Goal: Information Seeking & Learning: Learn about a topic

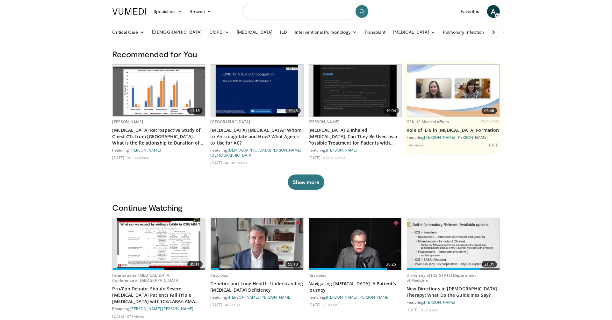
click at [298, 12] on input "Search topics, interventions" at bounding box center [305, 11] width 127 height 15
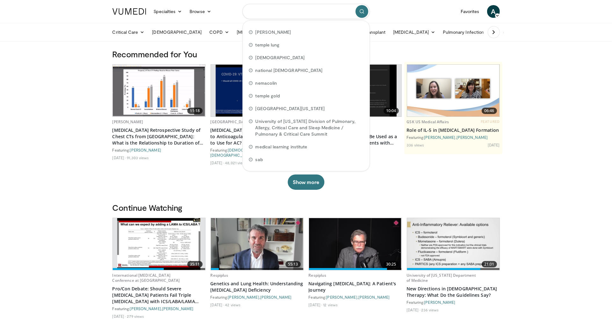
type input "*"
click at [475, 193] on div "Recommended for You 11:18 Adam Bernheim COVID-19 Retrospective Study of Chest C…" at bounding box center [306, 125] width 395 height 153
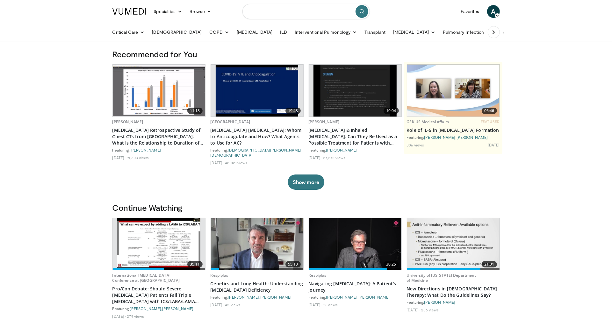
click at [322, 18] on input "Search topics, interventions" at bounding box center [305, 11] width 127 height 15
type input "**********"
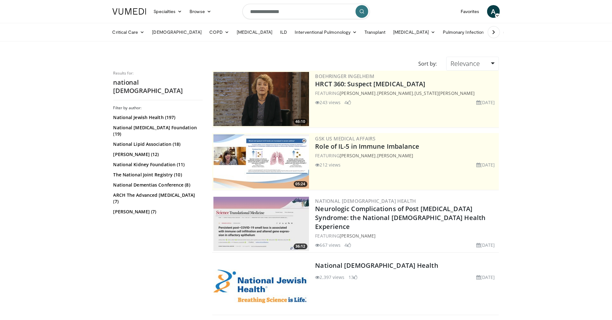
click at [262, 282] on img at bounding box center [261, 286] width 96 height 33
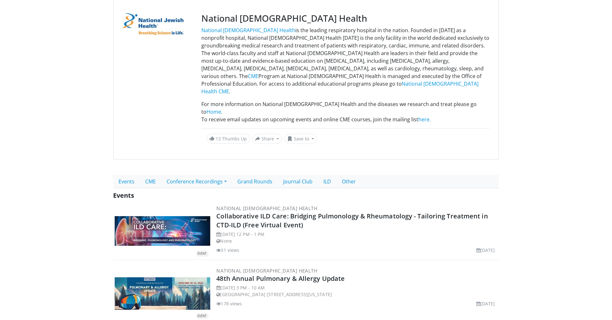
scroll to position [72, 0]
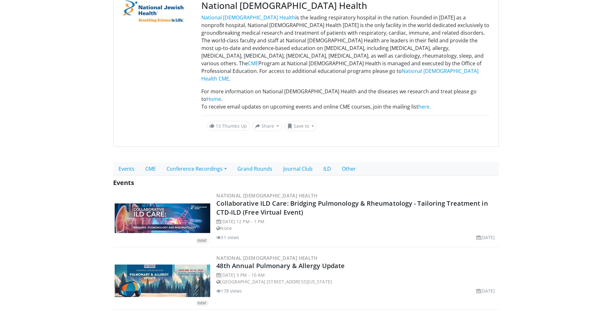
click at [180, 265] on img at bounding box center [163, 281] width 96 height 32
click at [242, 261] on link "48th Annual Pulmonary & Allergy Update" at bounding box center [280, 265] width 128 height 9
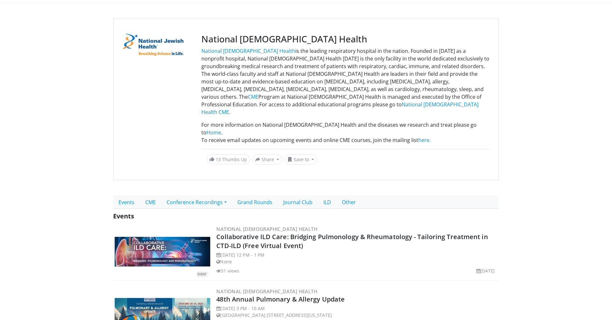
scroll to position [38, 0]
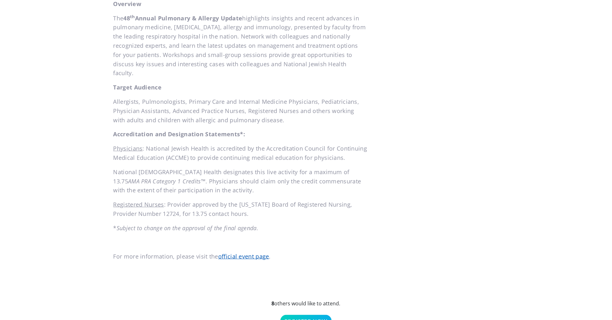
scroll to position [443, 0]
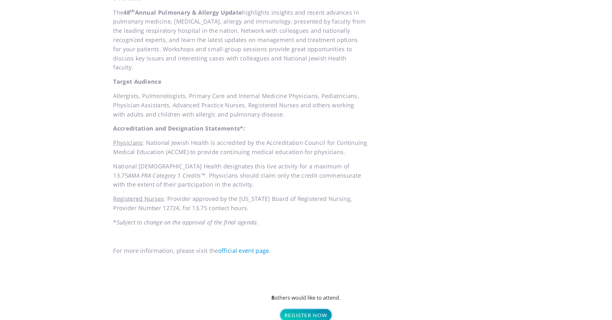
click at [314, 309] on link "Register Now" at bounding box center [305, 315] width 51 height 12
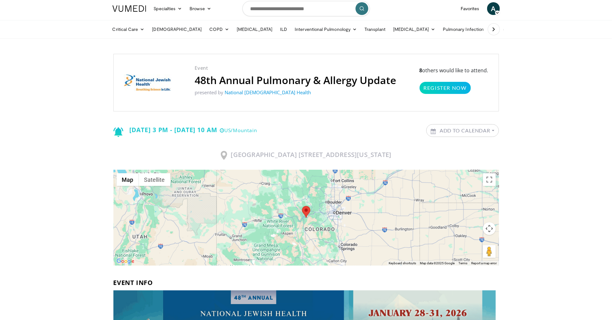
scroll to position [0, 0]
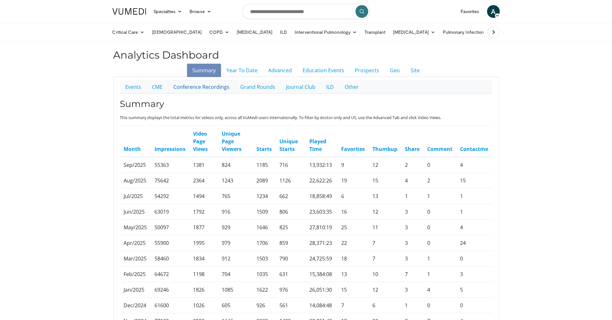
click at [196, 89] on link "Conference Recordings" at bounding box center [201, 86] width 67 height 13
click at [329, 74] on link "Education Events" at bounding box center [323, 70] width 52 height 13
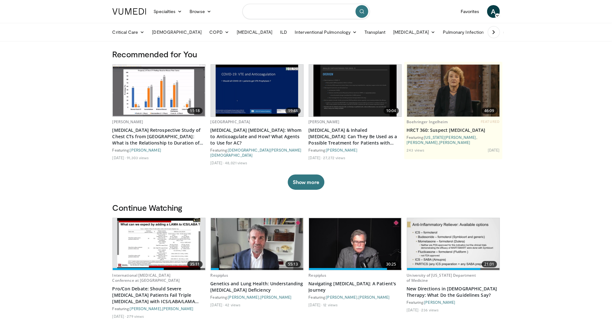
click at [306, 12] on input "Search topics, interventions" at bounding box center [305, 11] width 127 height 15
type input "**********"
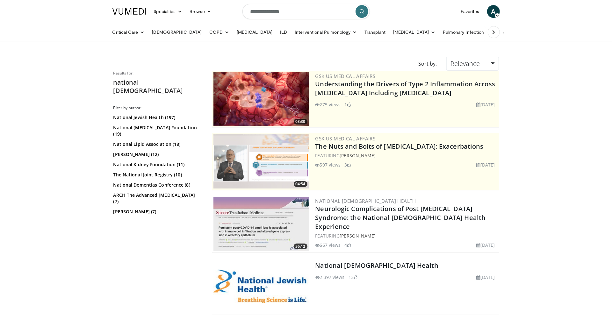
click at [266, 266] on div at bounding box center [261, 286] width 96 height 54
click at [272, 281] on img at bounding box center [261, 286] width 96 height 33
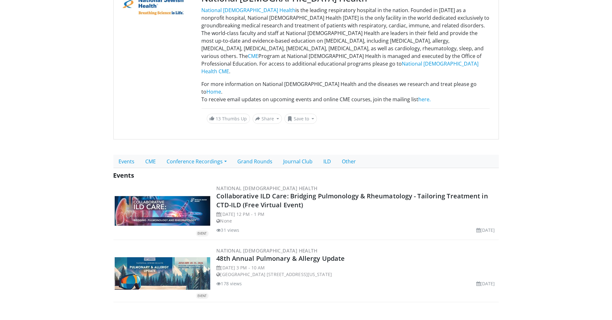
scroll to position [92, 0]
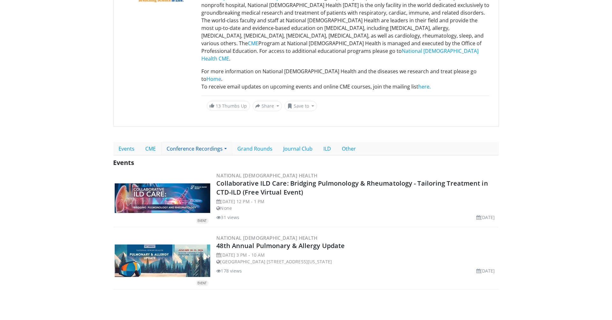
click at [190, 142] on link "Conference Recordings" at bounding box center [196, 148] width 71 height 13
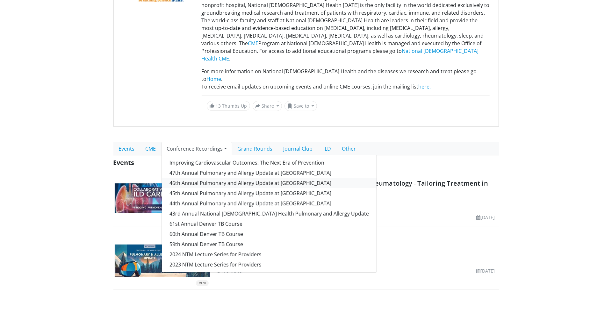
click at [192, 178] on link "46th Annual Pulmonary and Allergy Update at Keystone" at bounding box center [269, 183] width 215 height 10
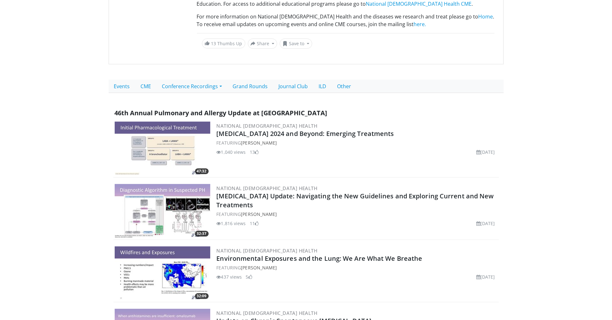
scroll to position [140, 0]
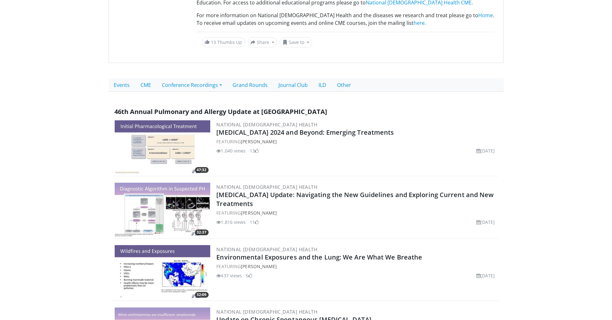
click at [183, 205] on img at bounding box center [163, 210] width 96 height 54
click at [117, 78] on link "Events" at bounding box center [122, 84] width 27 height 13
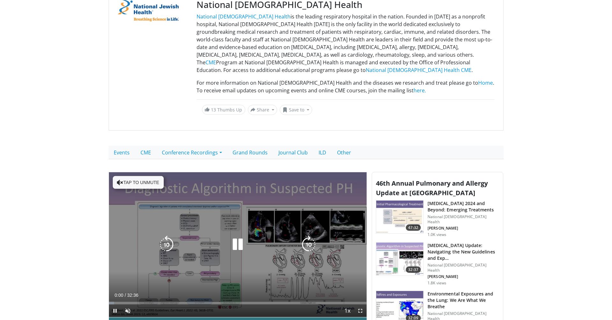
click at [238, 236] on icon "Video Player" at bounding box center [238, 245] width 18 height 18
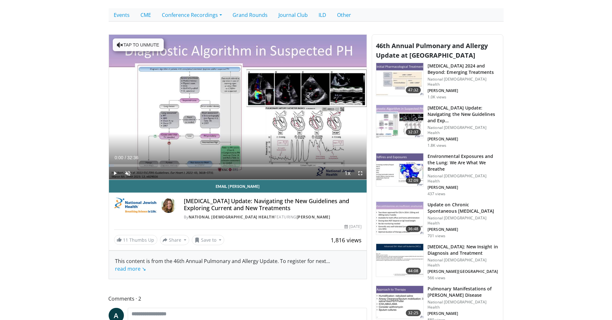
scroll to position [211, 0]
click at [140, 265] on link "read more ↘" at bounding box center [130, 268] width 31 height 7
click at [276, 258] on div "This content is from the 46th Annual Pulmonary and Allergy Update. To register …" at bounding box center [237, 268] width 245 height 23
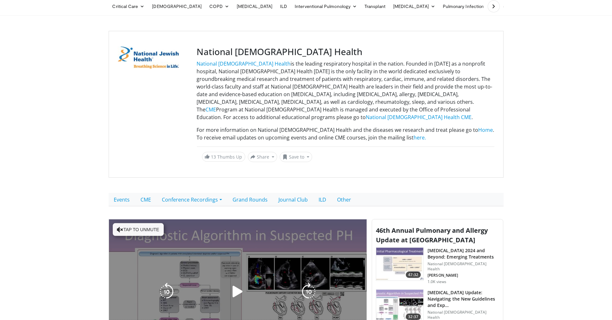
scroll to position [0, 0]
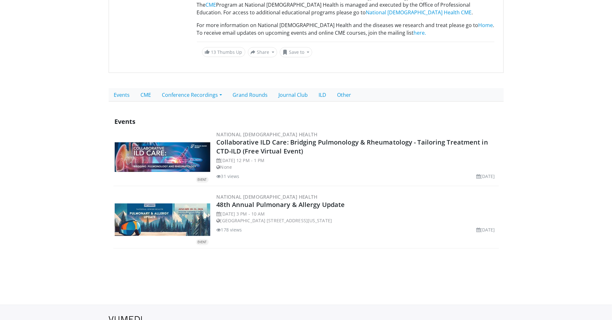
scroll to position [143, 0]
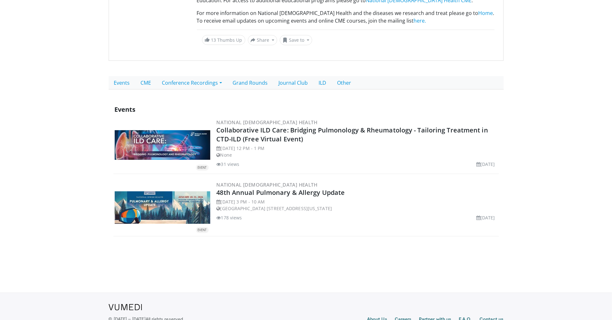
click at [168, 213] on img at bounding box center [163, 207] width 96 height 32
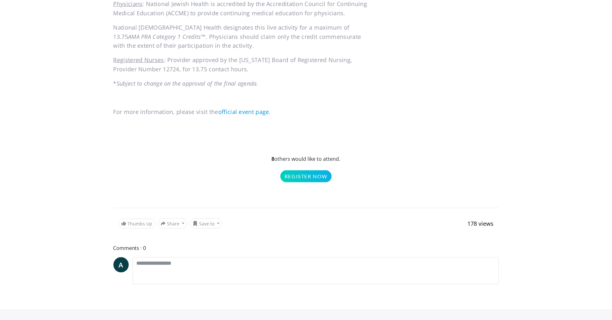
scroll to position [592, 0]
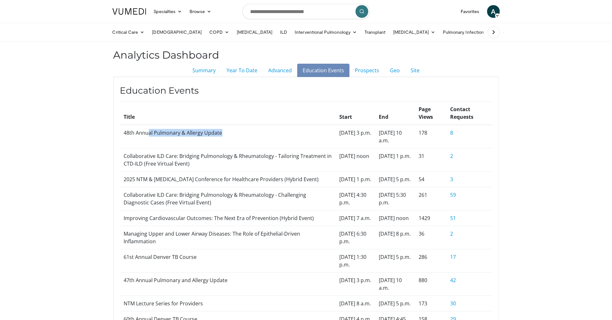
drag, startPoint x: 223, startPoint y: 134, endPoint x: 147, endPoint y: 134, distance: 76.7
click at [147, 134] on td "48th Annual Pulmonary & Allergy Update" at bounding box center [228, 137] width 216 height 24
click at [427, 136] on td "178" at bounding box center [431, 137] width 32 height 24
click at [453, 135] on link "8" at bounding box center [451, 132] width 3 height 7
click at [396, 69] on link "Geo" at bounding box center [394, 70] width 21 height 13
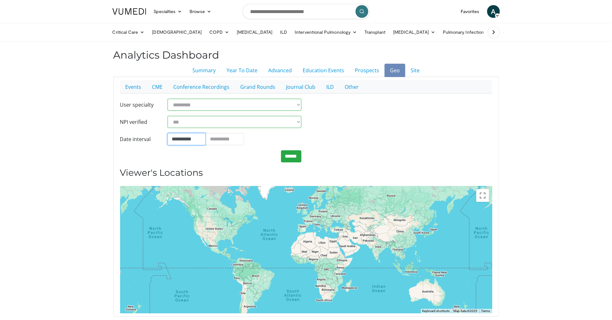
click at [195, 138] on input "**********" at bounding box center [186, 139] width 38 height 12
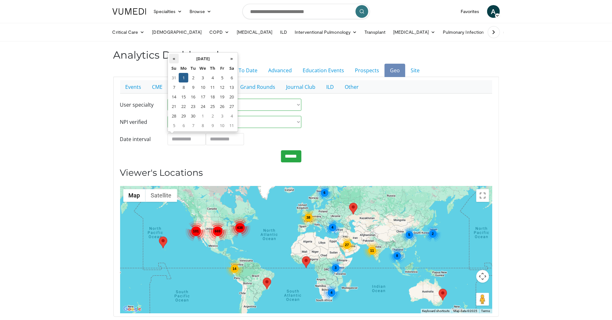
click at [175, 62] on th "«" at bounding box center [174, 59] width 10 height 10
click at [174, 60] on th "«" at bounding box center [174, 59] width 10 height 10
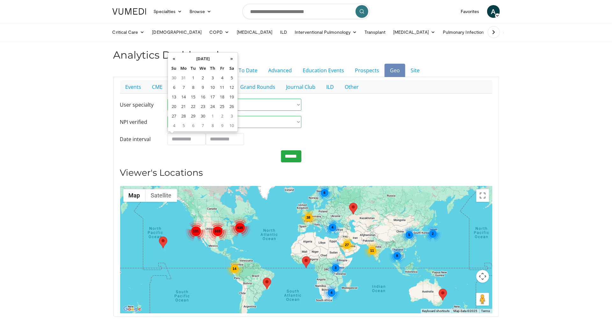
click at [174, 60] on th "«" at bounding box center [174, 59] width 10 height 10
click at [210, 108] on td "19" at bounding box center [213, 107] width 10 height 10
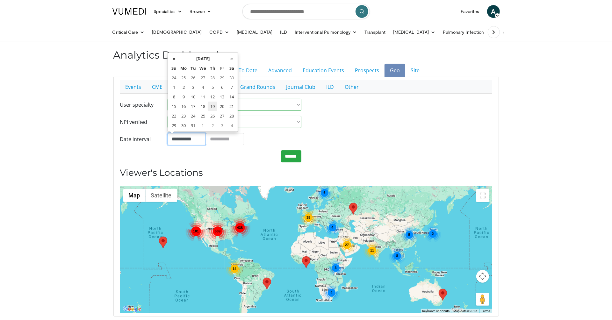
type input "**********"
click at [337, 116] on div "**********" at bounding box center [305, 131] width 381 height 64
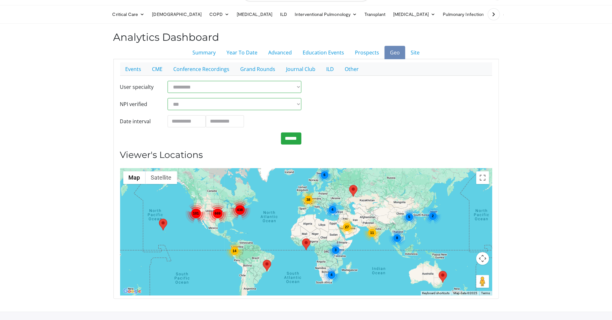
scroll to position [20, 0]
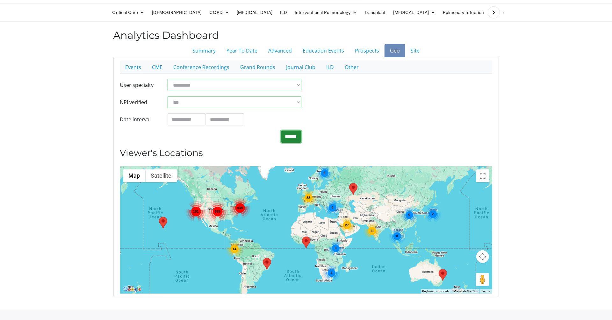
click at [290, 138] on input "******" at bounding box center [291, 137] width 20 height 12
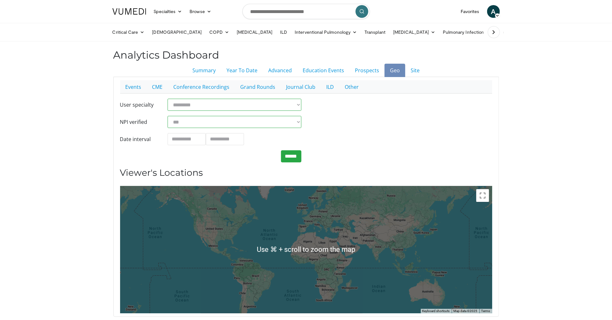
scroll to position [47, 0]
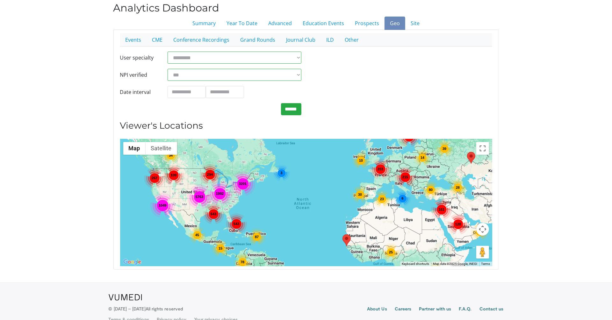
drag, startPoint x: 251, startPoint y: 186, endPoint x: 249, endPoint y: 234, distance: 48.7
click at [249, 234] on div "5763 24 128 80 1049 15 3201 1992 14 55 39 34 33 267 120 203 147 87 643 45 215 2…" at bounding box center [306, 202] width 372 height 127
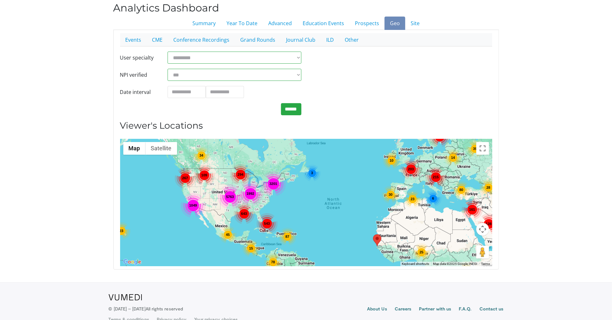
drag, startPoint x: 272, startPoint y: 212, endPoint x: 304, endPoint y: 212, distance: 32.2
click at [304, 212] on div "5763 24 128 80 1049 15 3201 1992 14 55 39 34 33 267 120 203 147 87 643 45 215 2…" at bounding box center [306, 202] width 372 height 127
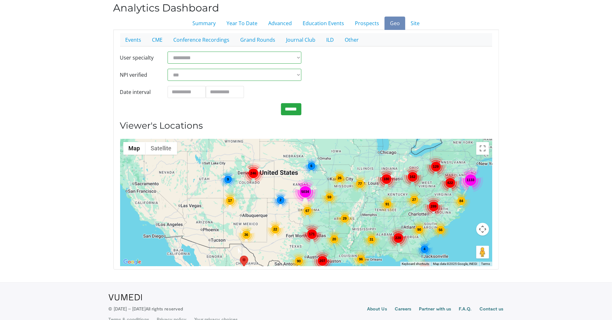
drag, startPoint x: 250, startPoint y: 197, endPoint x: 376, endPoint y: 243, distance: 134.2
click at [376, 243] on div "31" at bounding box center [371, 239] width 18 height 18
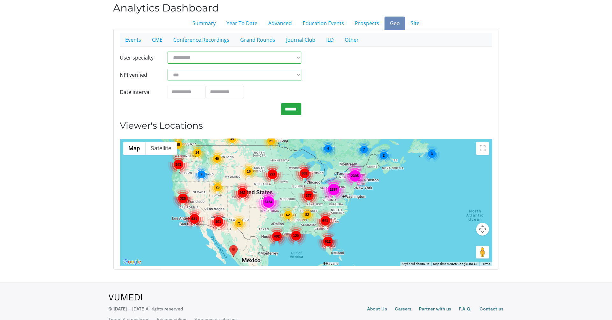
drag, startPoint x: 461, startPoint y: 213, endPoint x: 418, endPoint y: 212, distance: 42.7
click at [418, 212] on div "5184 492 221 631 2395 377 161 641 71 1297 83 120 262 101 28 612 326 20 16 62 40…" at bounding box center [306, 202] width 372 height 127
click at [201, 24] on link "Summary" at bounding box center [204, 23] width 34 height 13
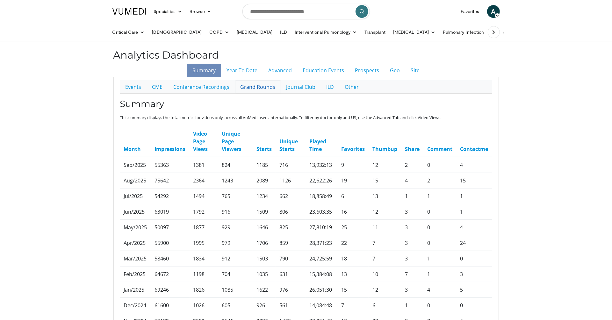
click at [265, 89] on link "Grand Rounds" at bounding box center [258, 86] width 46 height 13
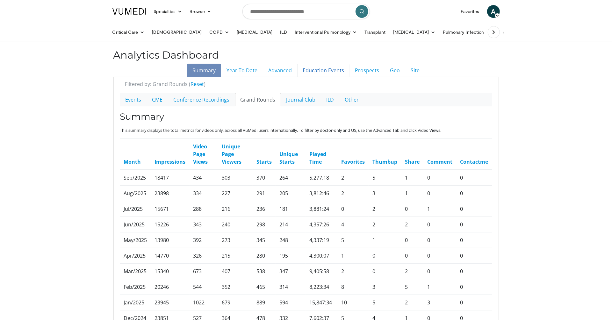
click at [322, 72] on link "Education Events" at bounding box center [323, 70] width 52 height 13
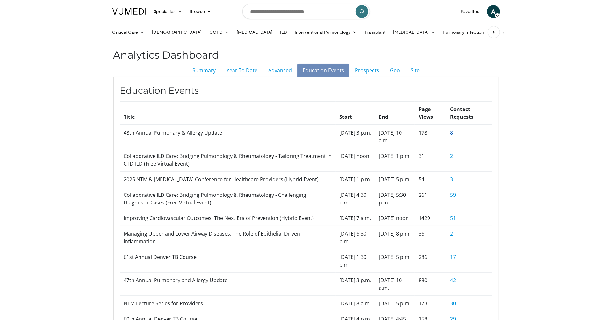
click at [451, 132] on link "8" at bounding box center [451, 132] width 3 height 7
click at [281, 72] on link "Advanced" at bounding box center [280, 70] width 34 height 13
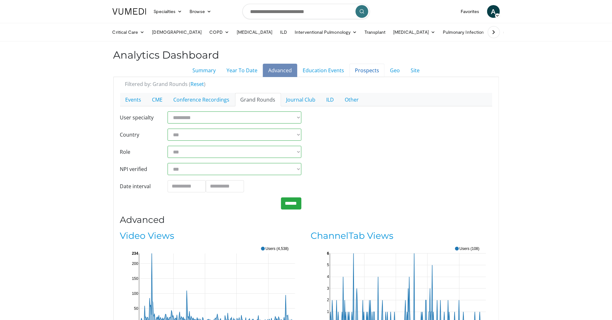
click at [366, 71] on link "Prospects" at bounding box center [366, 70] width 35 height 13
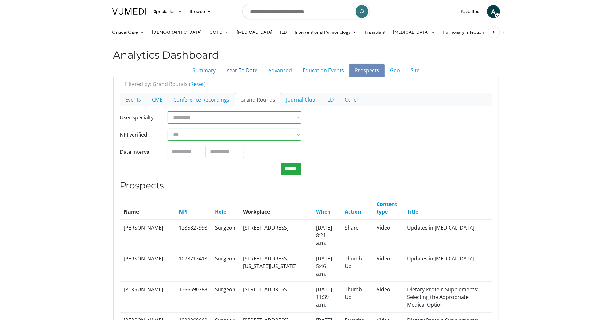
click at [243, 73] on link "Year To Date" at bounding box center [242, 70] width 42 height 13
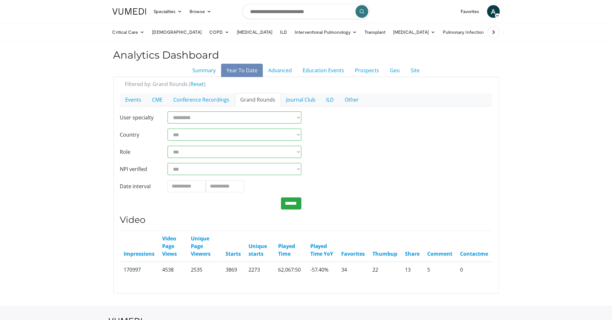
click at [278, 77] on section "**********" at bounding box center [305, 185] width 385 height 216
click at [283, 70] on link "Advanced" at bounding box center [280, 70] width 34 height 13
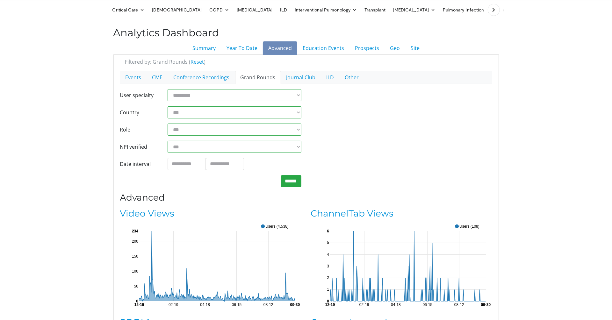
scroll to position [35, 0]
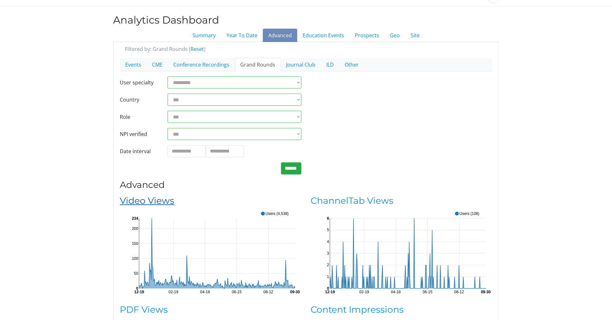
click at [142, 202] on link "Video Views" at bounding box center [147, 200] width 54 height 11
click at [153, 200] on link "Video Views" at bounding box center [147, 200] width 54 height 11
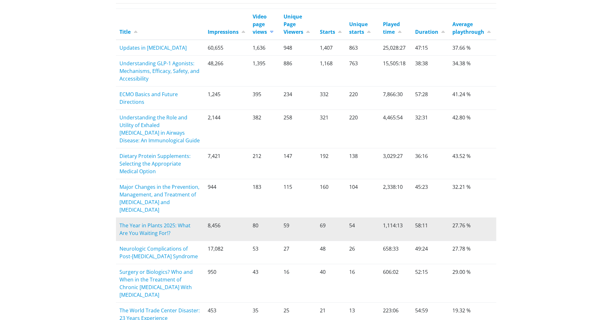
scroll to position [219, 0]
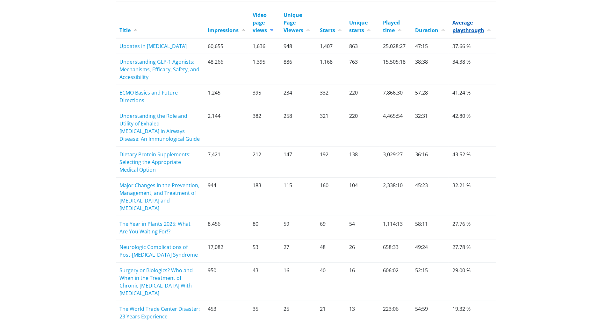
click at [459, 24] on link "Average playthrough" at bounding box center [471, 26] width 38 height 15
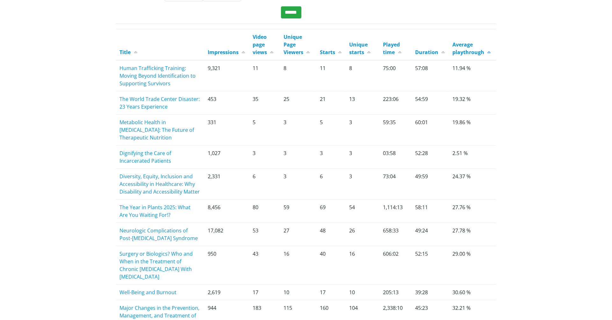
scroll to position [199, 0]
click at [474, 51] on link "Average playthrough" at bounding box center [471, 47] width 38 height 15
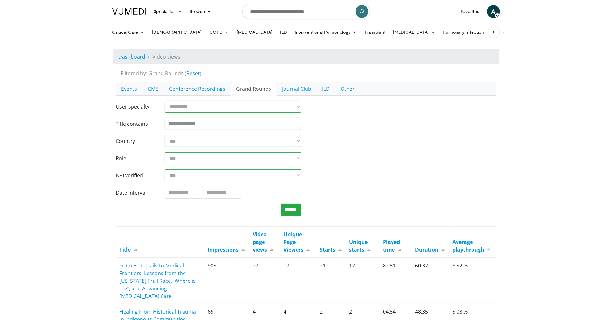
scroll to position [12, 0]
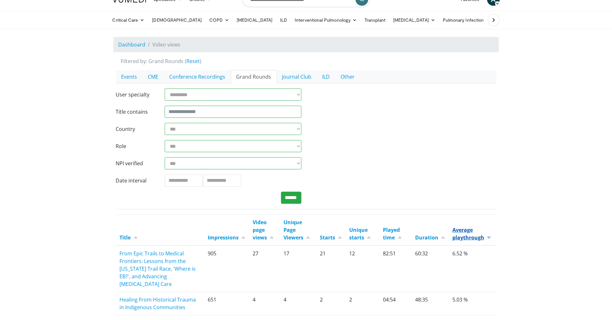
click at [456, 231] on link "Average playthrough" at bounding box center [471, 233] width 38 height 15
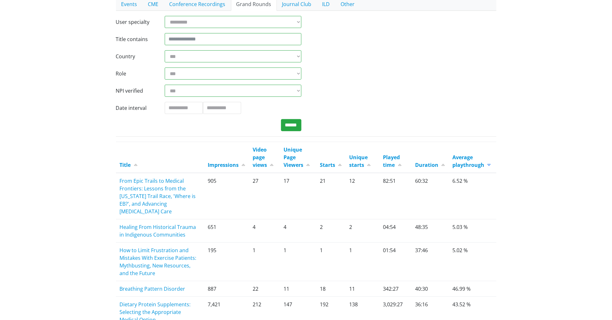
scroll to position [0, 0]
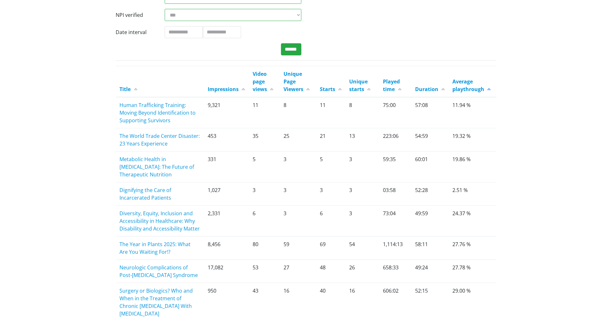
scroll to position [161, 0]
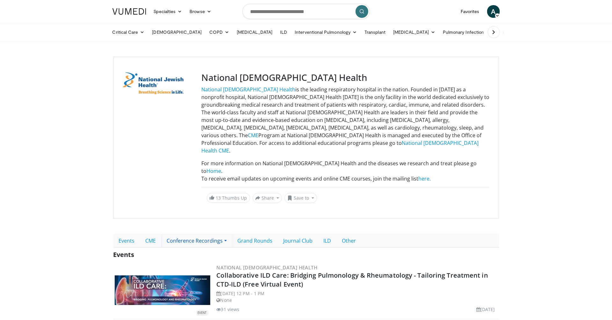
click at [186, 234] on link "Conference Recordings" at bounding box center [196, 240] width 71 height 13
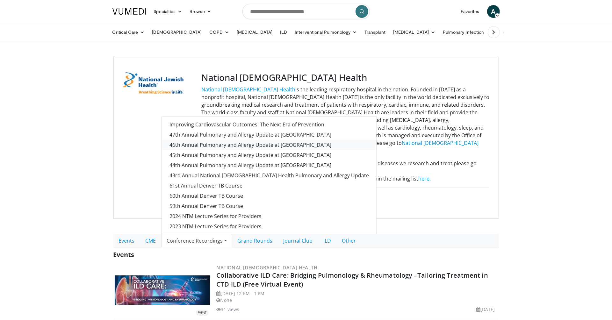
click at [232, 140] on link "46th Annual Pulmonary and Allergy Update at [GEOGRAPHIC_DATA]" at bounding box center [269, 145] width 215 height 10
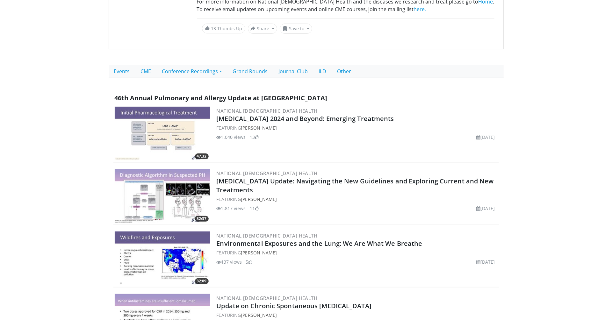
scroll to position [148, 0]
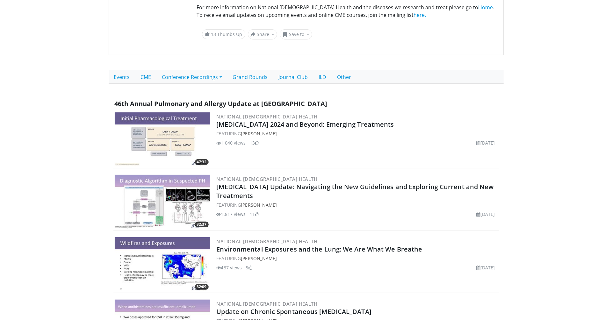
click at [151, 191] on img at bounding box center [163, 202] width 96 height 54
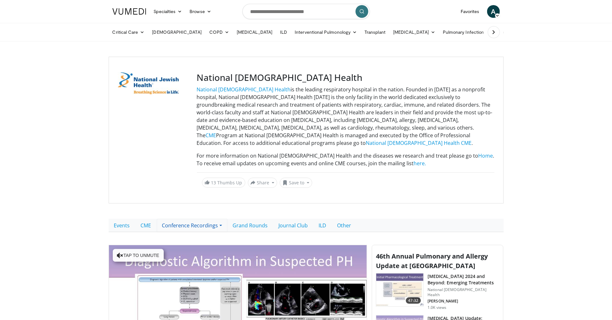
click at [206, 221] on link "Conference Recordings" at bounding box center [192, 225] width 71 height 13
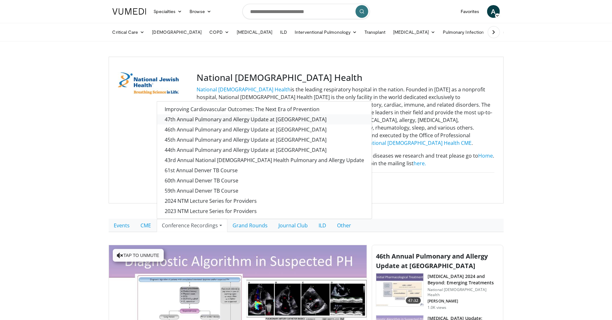
click at [198, 114] on link "47th Annual Pulmonary and Allergy Update at [GEOGRAPHIC_DATA]" at bounding box center [264, 119] width 215 height 10
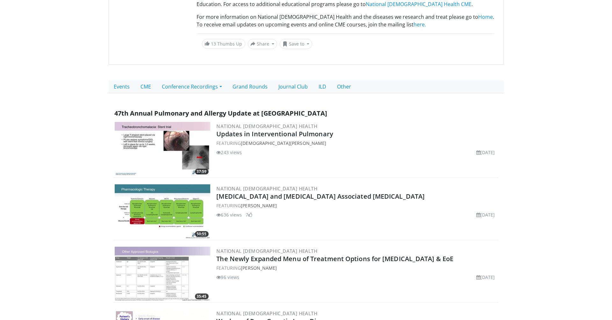
scroll to position [152, 0]
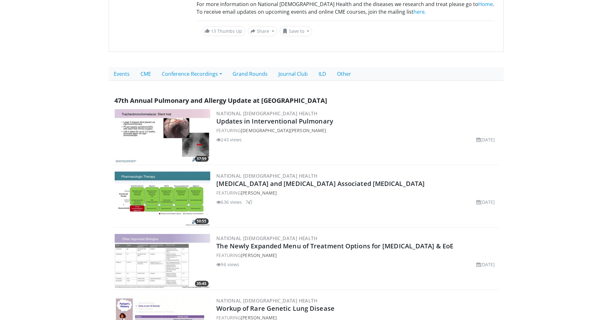
click at [152, 195] on img at bounding box center [163, 199] width 96 height 54
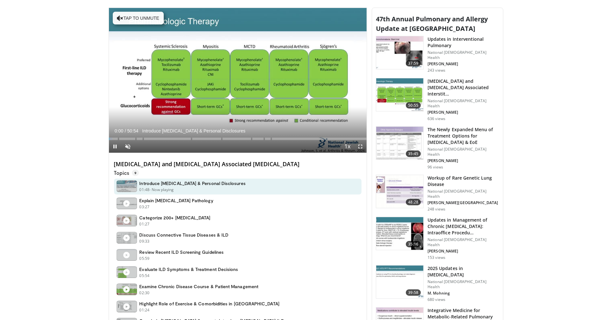
scroll to position [213, 0]
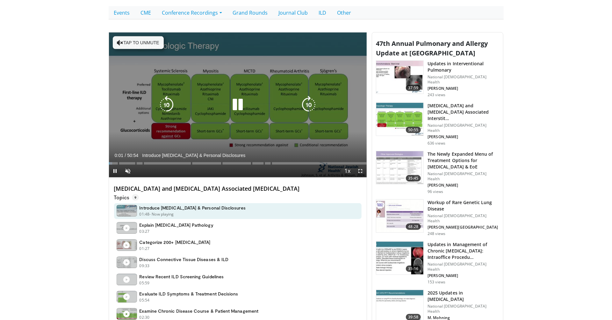
click at [246, 96] on icon "Video Player" at bounding box center [238, 105] width 18 height 18
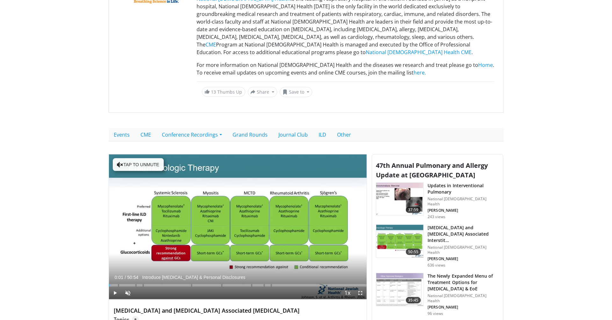
scroll to position [0, 0]
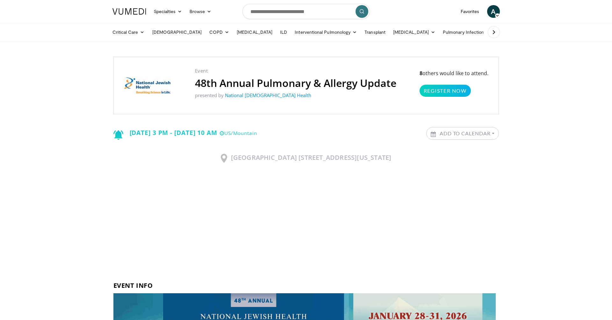
scroll to position [592, 0]
